Goal: Download file/media

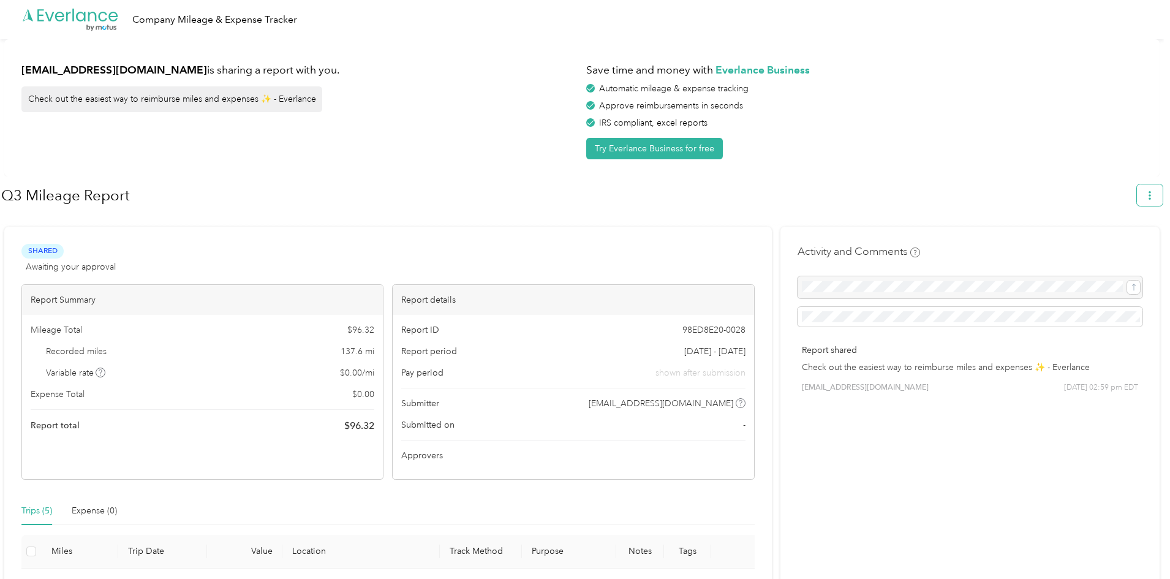
click at [1154, 191] on span "button" at bounding box center [1149, 195] width 9 height 10
click at [1111, 243] on li "Download" at bounding box center [1121, 253] width 85 height 21
click at [1111, 247] on span "Download" at bounding box center [1121, 253] width 40 height 13
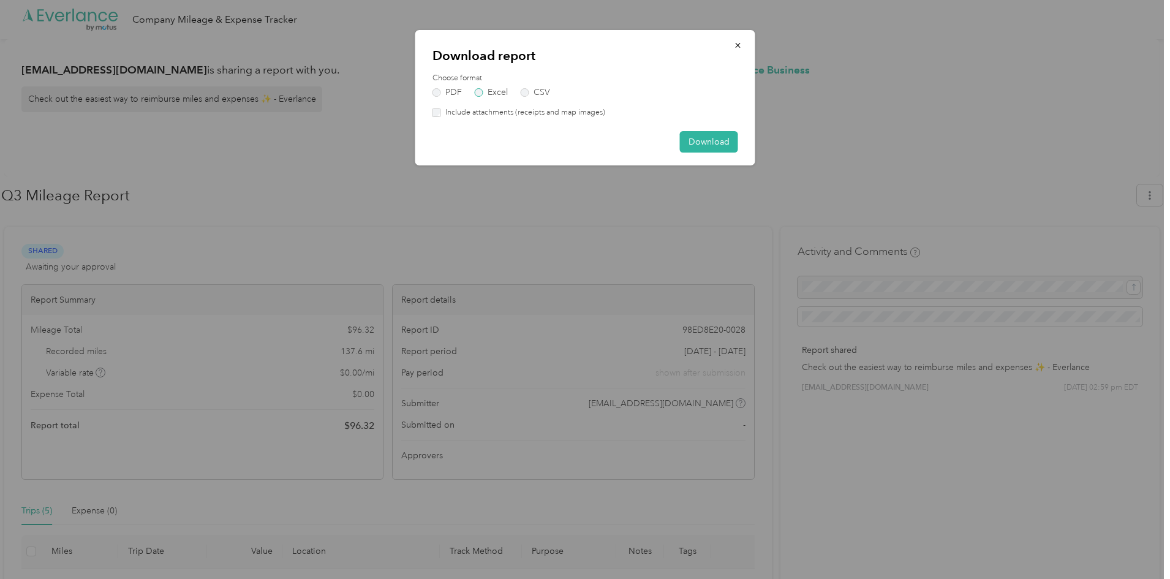
click at [487, 96] on label "Excel" at bounding box center [491, 92] width 33 height 9
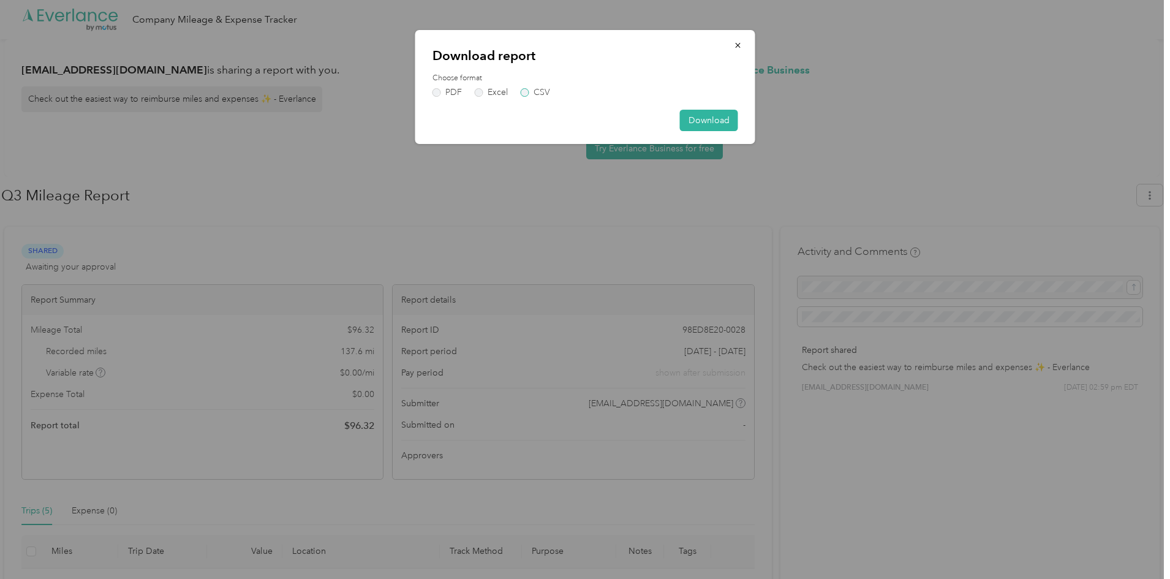
click at [521, 96] on label "CSV" at bounding box center [535, 92] width 29 height 9
click at [703, 119] on button "Download" at bounding box center [709, 120] width 58 height 21
